Goal: Task Accomplishment & Management: Use online tool/utility

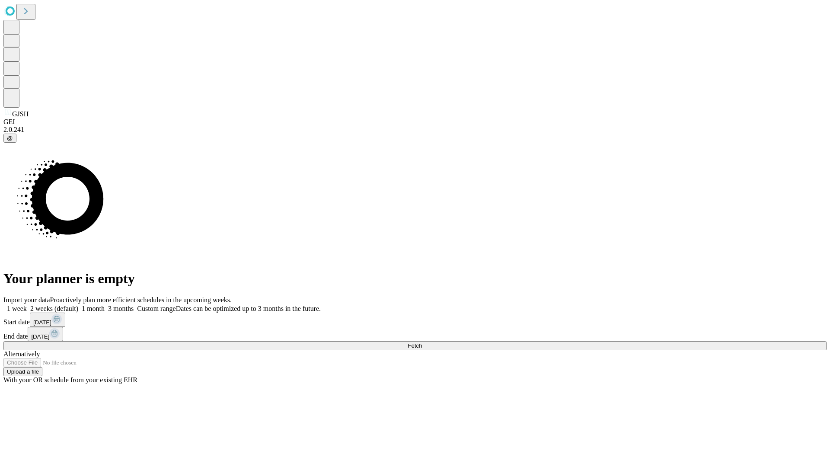
click at [422, 342] on span "Fetch" at bounding box center [414, 345] width 14 height 6
